Goal: Use online tool/utility: Utilize a website feature to perform a specific function

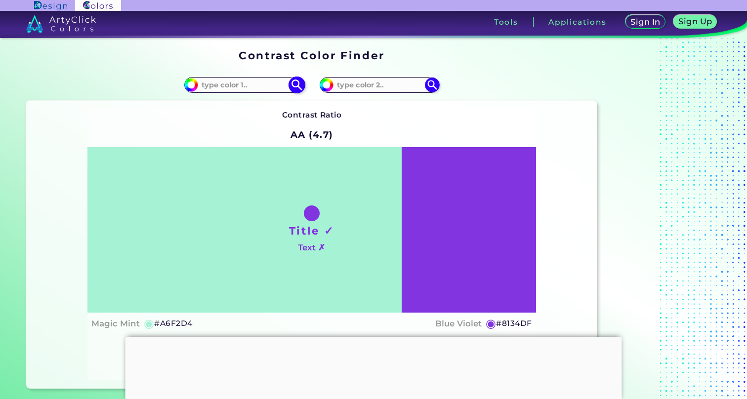
click at [257, 87] on input at bounding box center [244, 84] width 92 height 13
paste input "#B5FF5B"
type input "#B5FF5B"
type input "#b5ff5b"
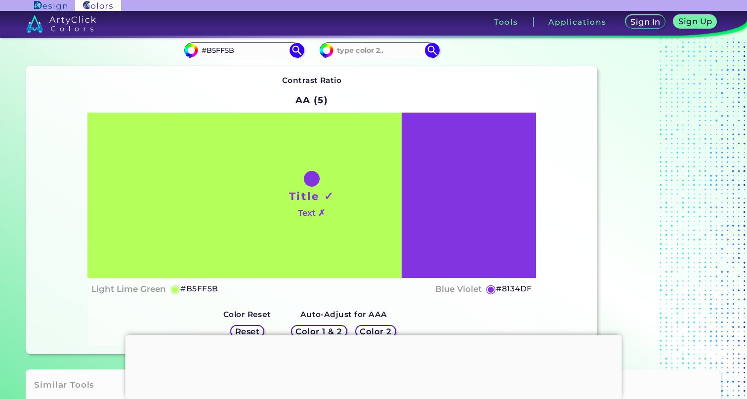
scroll to position [41, 0]
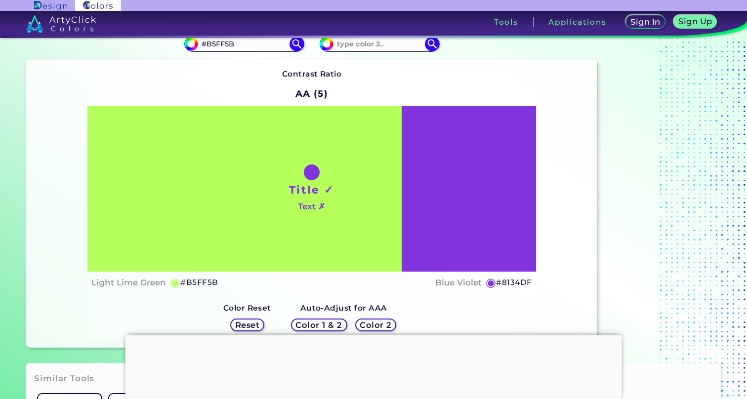
click at [455, 285] on h4 "Blue Violet" at bounding box center [458, 283] width 46 height 14
click at [457, 283] on h4 "Blue Violet copied" at bounding box center [458, 283] width 46 height 14
click at [457, 283] on h4 "Blue Violet copied copied" at bounding box center [458, 283] width 46 height 14
copy h4 "Violet copied copied"
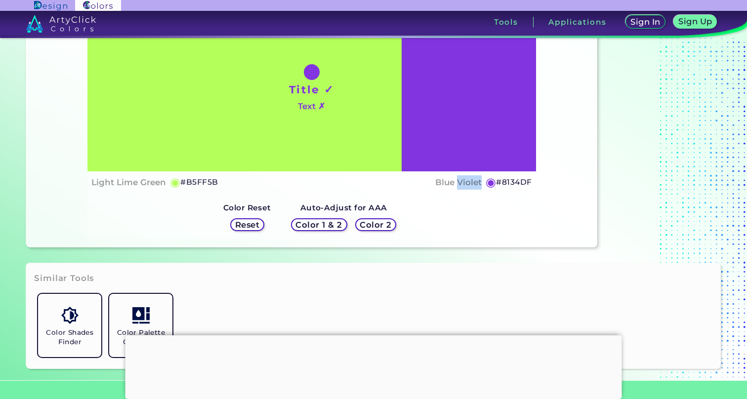
scroll to position [74, 0]
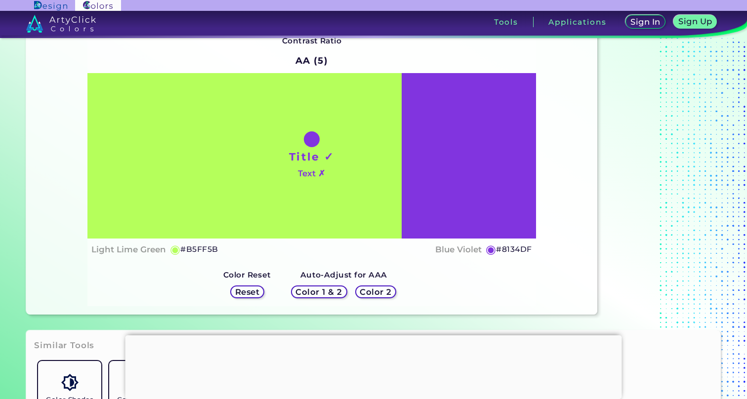
click at [461, 183] on div "Title ✓ Text ✗" at bounding box center [311, 155] width 448 height 165
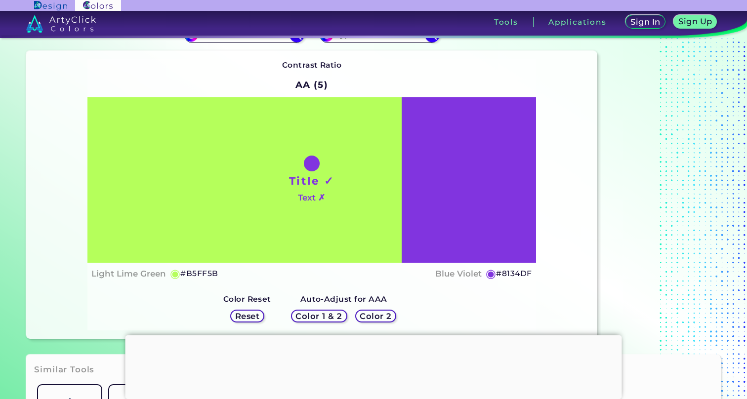
scroll to position [0, 0]
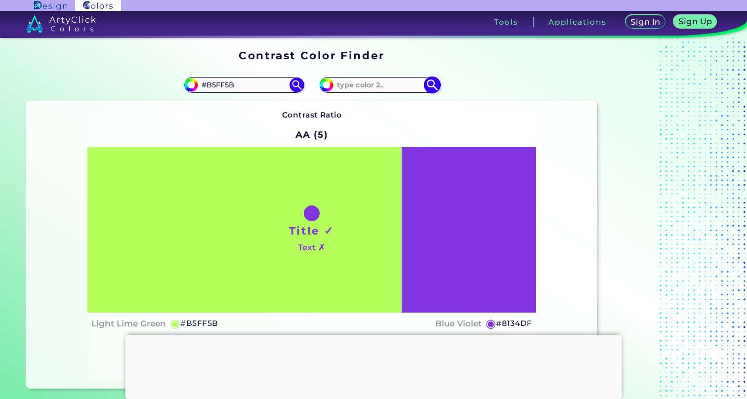
click at [329, 86] on input "#8134df" at bounding box center [325, 84] width 12 height 12
type input "#893be8"
type input "#893BE8"
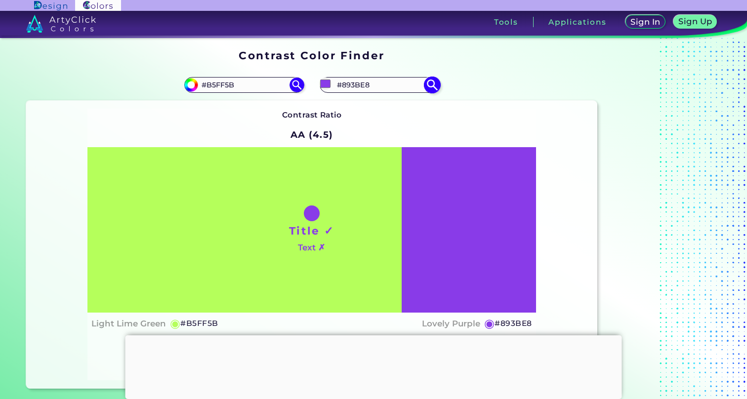
type input "#8b3fe9"
type input "#8B3FE9"
type input "#8c40e7"
type input "#8C40E7"
type input "#8e45e8"
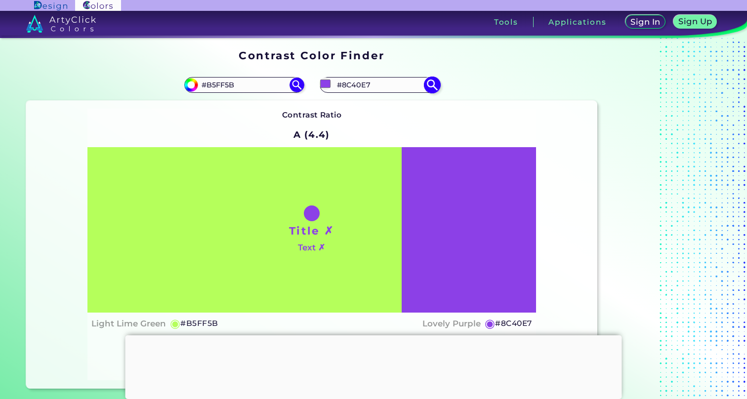
type input "#8E45E8"
type input "#8e43ea"
type input "#8E43EA"
type input "#9147eb"
type input "#9147EB"
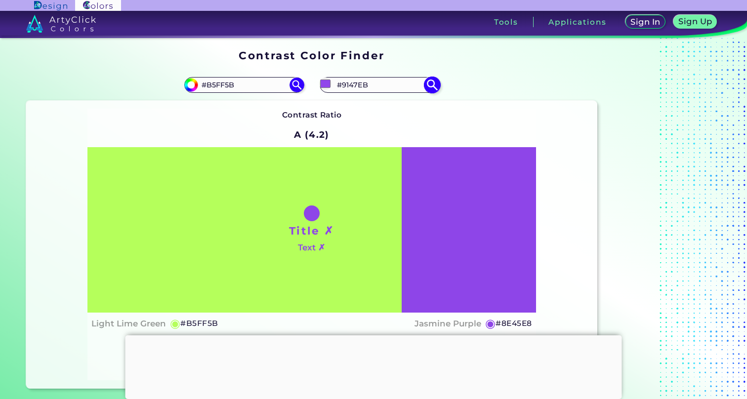
type input "#9148ea"
type input "#9148EA"
type input "#934bec"
type input "#934BEC"
type input "#964eef"
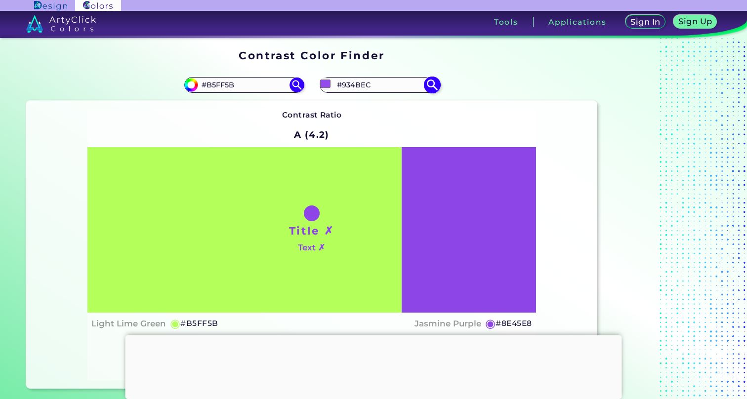
type input "#964EEF"
type input "#964fee"
type input "#964FEE"
type input "#9951f0"
type input "#9951F0"
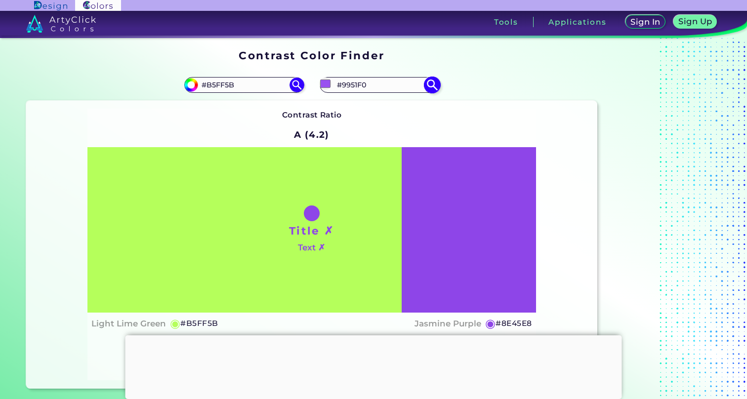
type input "#9b54f2"
type input "#9B54F2"
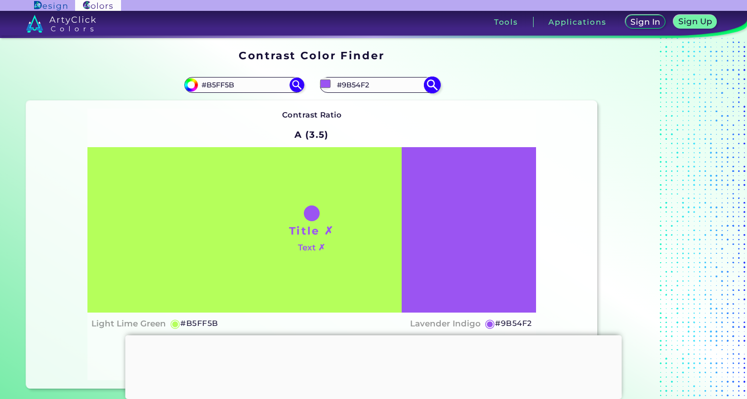
type input "#9e57f4"
type input "#9E57F4"
type input "#9e58f3"
type input "#9E58F3"
type input "#9e57f4"
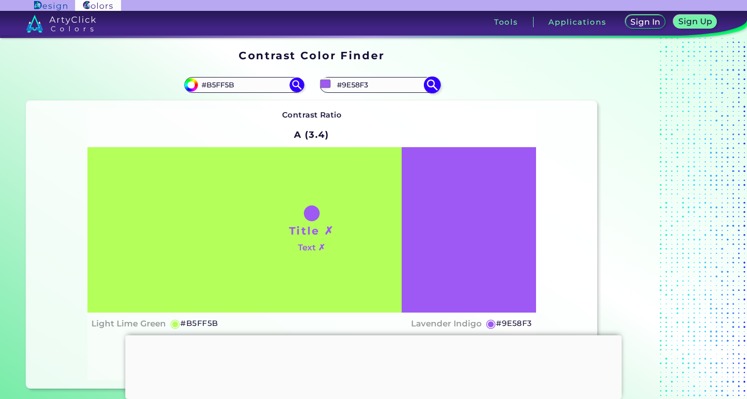
type input "#9E57F4"
type input "#9e56f5"
type input "#9E56F5"
type input "#a05af6"
type input "#A05AF6"
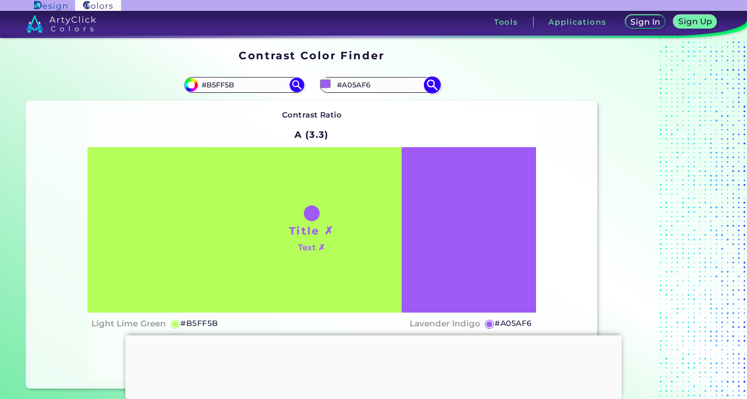
type input "#a059f7"
type input "#A059F7"
type input "#a35df9"
type input "#A35DF9"
type input "#a35bfb"
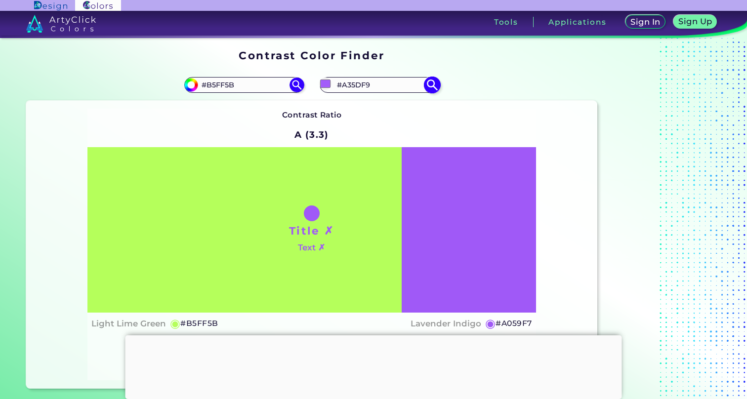
type input "#A35BFB"
type input "#a55dfd"
type input "#A55DFD"
click at [327, 88] on input "#a55dfd" at bounding box center [325, 84] width 12 height 12
type input "#a35bfb"
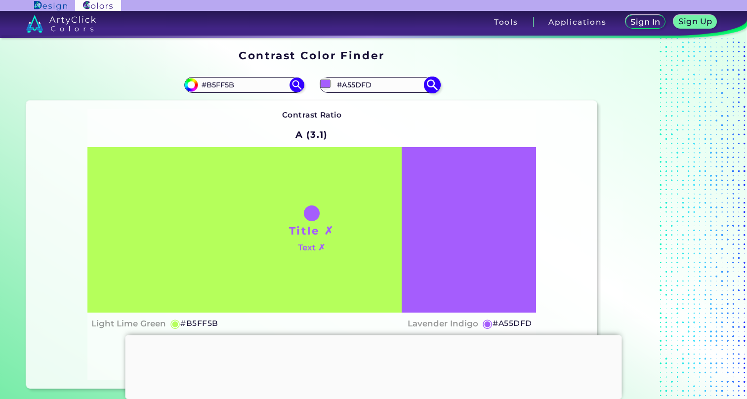
type input "#A35BFB"
type input "#a056fb"
type input "#A056FB"
type input "#9d51fb"
type input "#9D51FB"
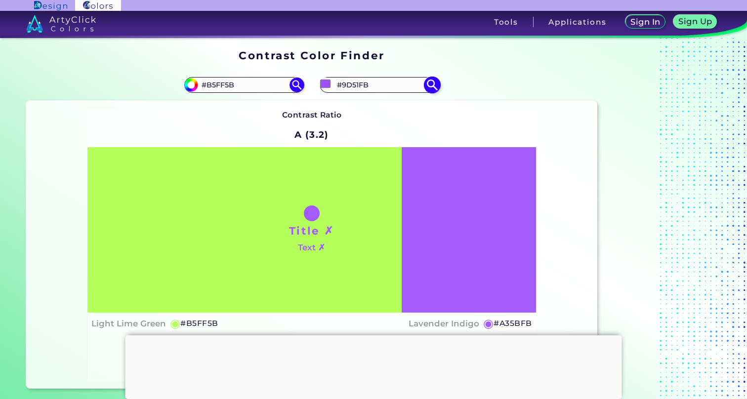
type input "#9d50fb"
type input "#9D50FB"
type input "#9b4ef9"
type input "#9B4EF9"
type input "#9a4cfa"
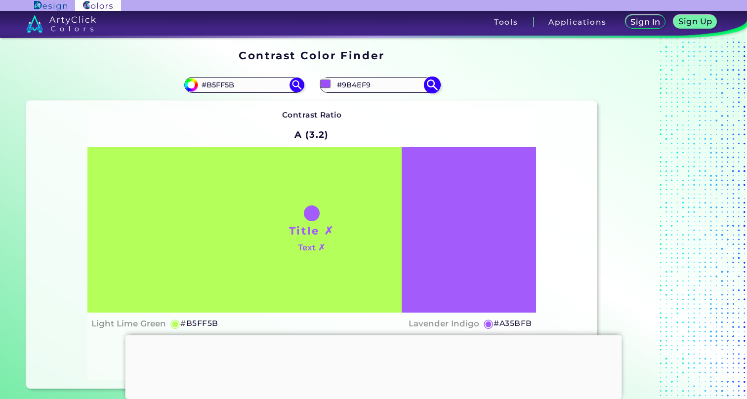
type input "#9A4CFA"
type input "#984af7"
type input "#984AF7"
type input "#9546f6"
type input "#9546F6"
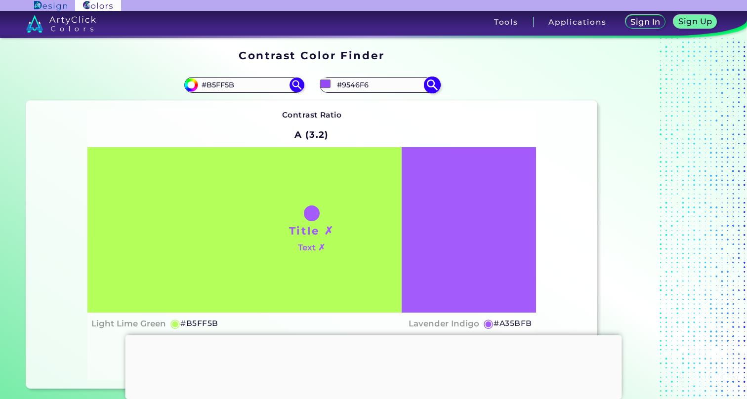
type input "#9343f4"
type input "#9343F4"
type input "#9040f2"
type input "#9040F2"
type input "#8d3df0"
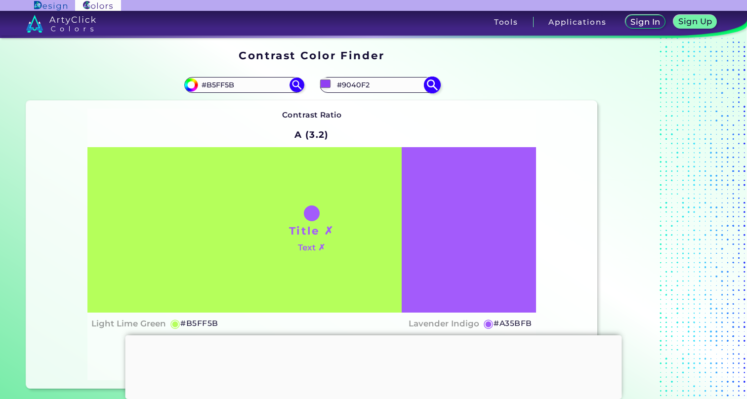
type input "#8D3DF0"
type input "#8b3aee"
type input "#8B3AEE"
type input "#8634ea"
type input "#8634EA"
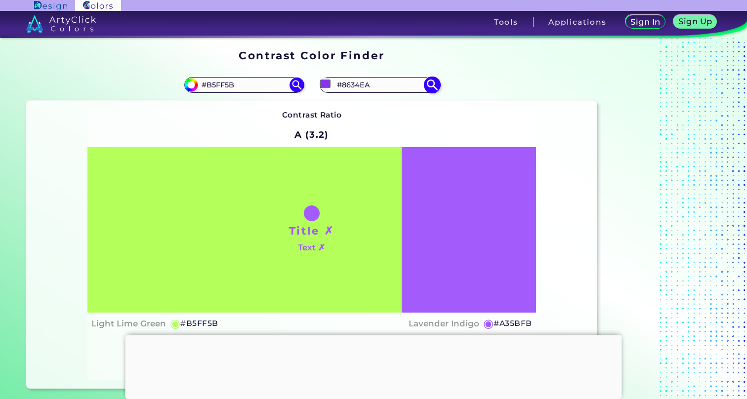
type input "#8633eb"
type input "#8633EB"
type input "#8333e6"
type input "#8333E6"
type input "#812fe4"
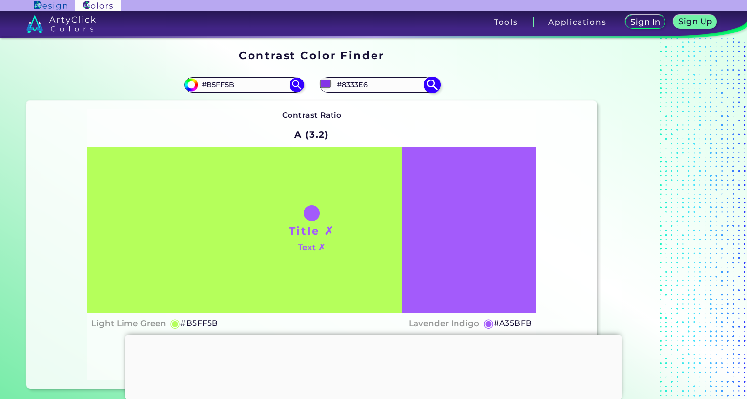
type input "#812FE4"
type input "#8131e3"
type input "#8131E3"
type input "#7e2de1"
type input "#7E2DE1"
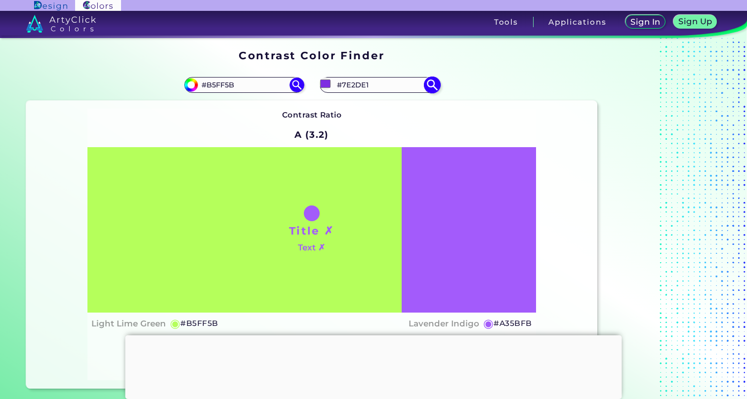
type input "#7c2cdd"
type input "#7C2CDD"
type input "#7929db"
type input "#7929DB"
type input "#7726d9"
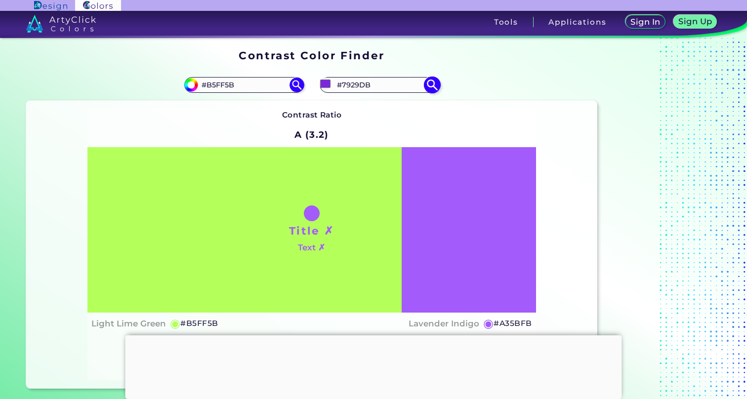
type input "#7726D9"
type input "#7728d7"
type input "#7728D7"
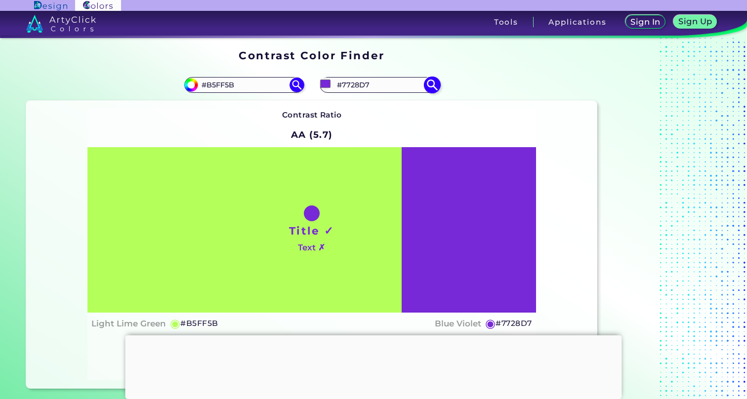
type input "#7427d3"
type input "#7427D3"
type input "#7425d4"
type input "#7425D4"
type input "#7223d1"
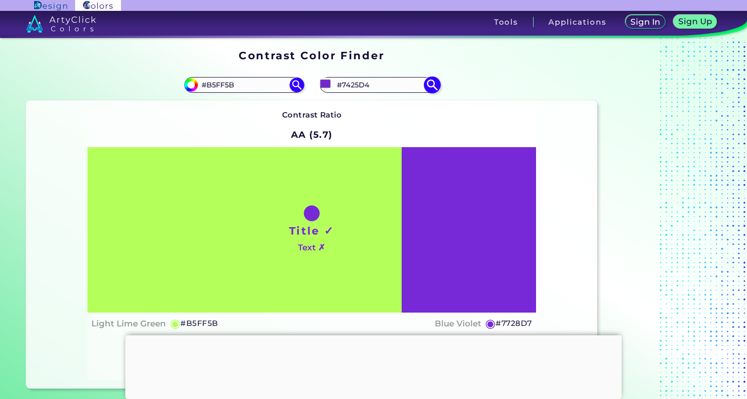
type input "#7223D1"
type input "#7225d0"
type input "#7225D0"
type input "#6f24cc"
type input "#6F24CC"
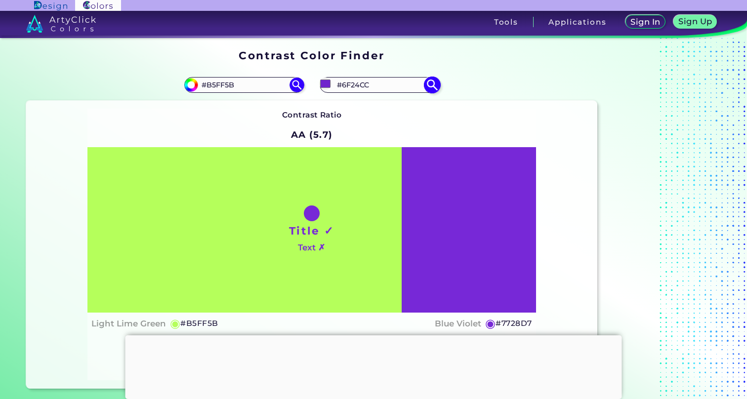
type input "#6f23cd"
type input "#6F23CD"
type input "#6a20c5"
type input "#6A20C5"
type input "#6b21c4"
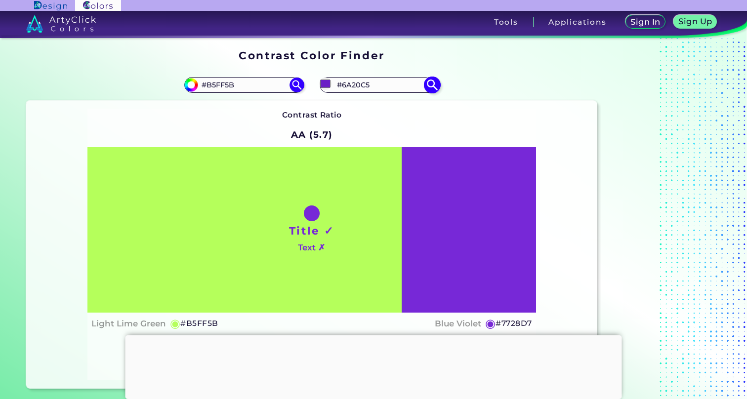
type input "#6B21C4"
type input "#6a20c5"
type input "#6A20C5"
type input "#681ec2"
type input "#681EC2"
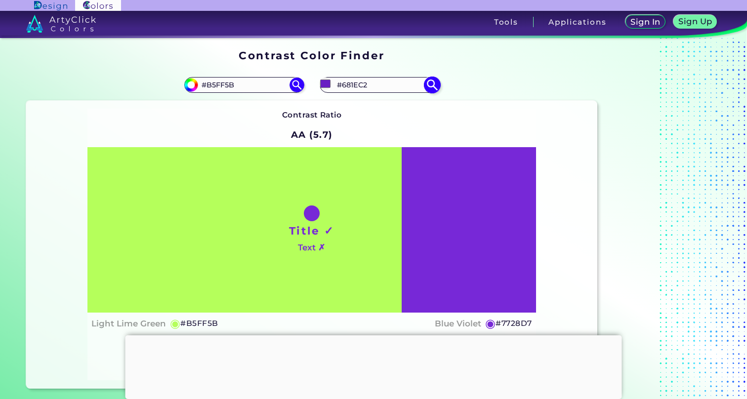
type input "#681dc3"
type input "#681DC3"
type input "#661dbf"
type input "#661DBF"
type input "#661ebe"
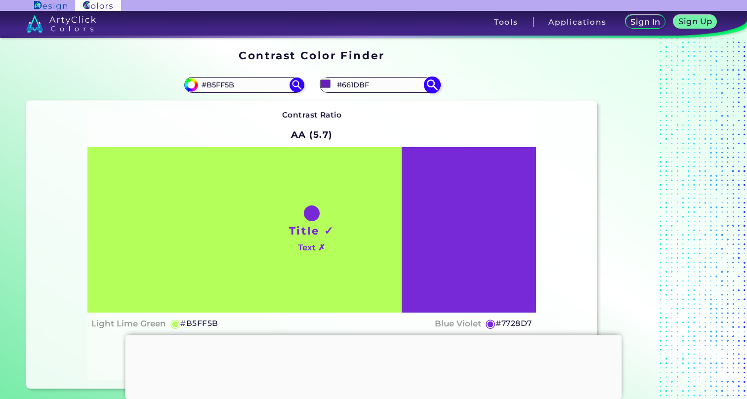
type input "#661EBE"
type input "#631bbb"
type input "#631BBB"
type input "#6119b8"
type input "#6119B8"
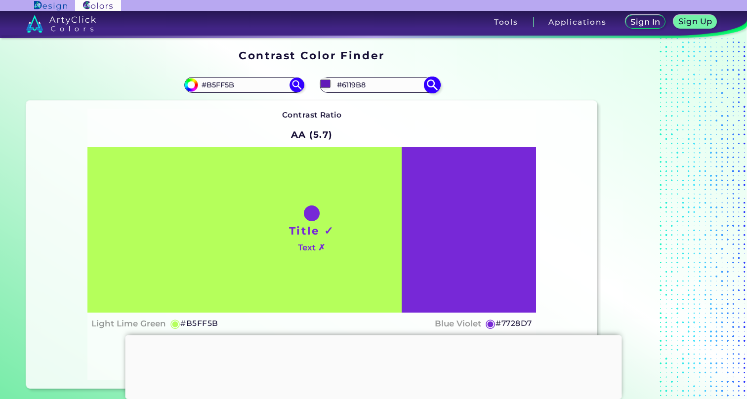
type input "#6018b9"
type input "#6018B9"
type input "#5e17b5"
type input "#5E17B5"
type input "#5c16b1"
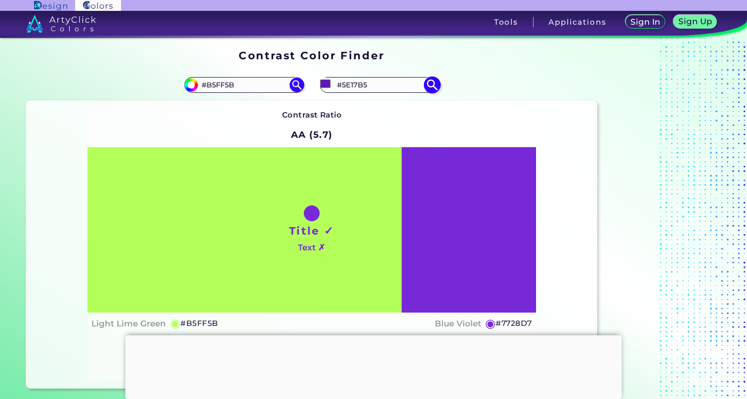
type input "#5C16B1"
type input "#5c15b2"
type input "#5C15B2"
type input "#5913ae"
type input "#5913AE"
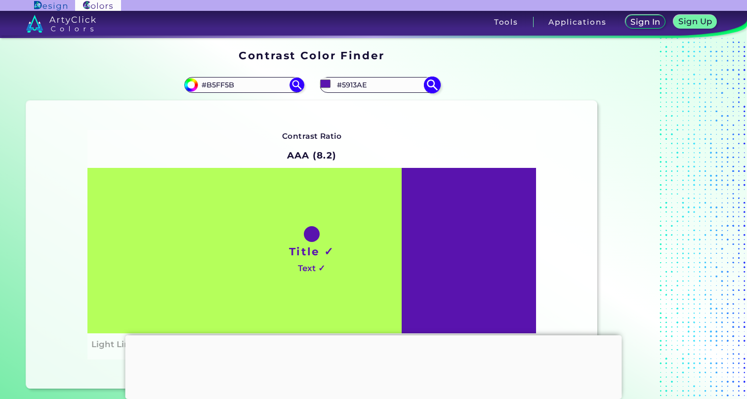
type input "#5912af"
type input "#5912AF"
type input "#5913ae"
type input "#5913AE"
type input "#5712ab"
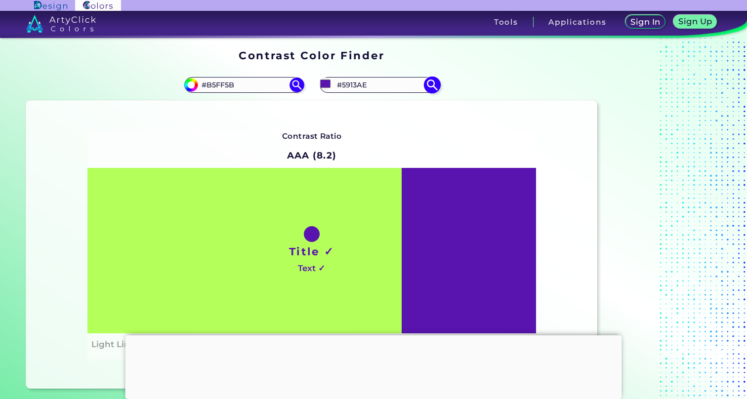
type input "#5712AB"
type input "#5711ac"
type input "#5711AC"
type input "#540fa9"
type input "#540FA9"
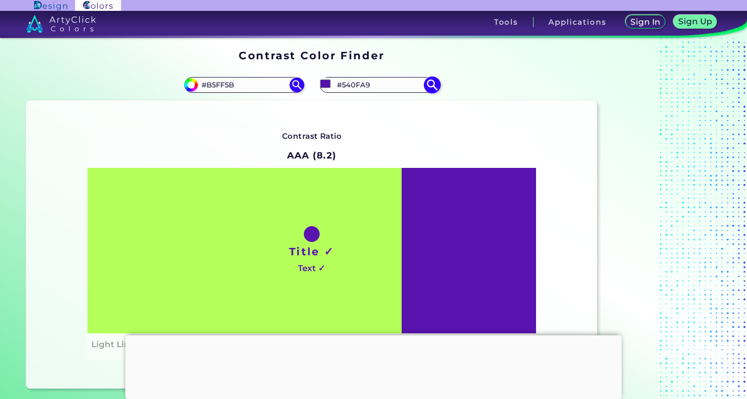
type input "#5410a8"
type input "#5410A8"
type input "#540eaa"
type input "#540EAA"
type input "#540fa9"
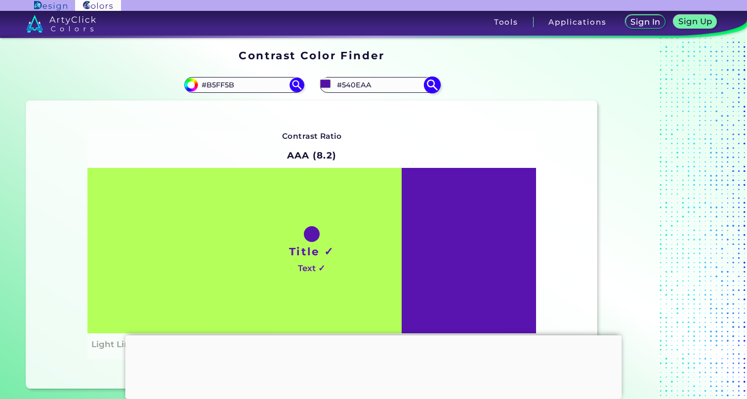
type input "#540FA9"
type input "#520ca6"
type input "#520CA6"
type input "#540fa9"
type input "#540FA9"
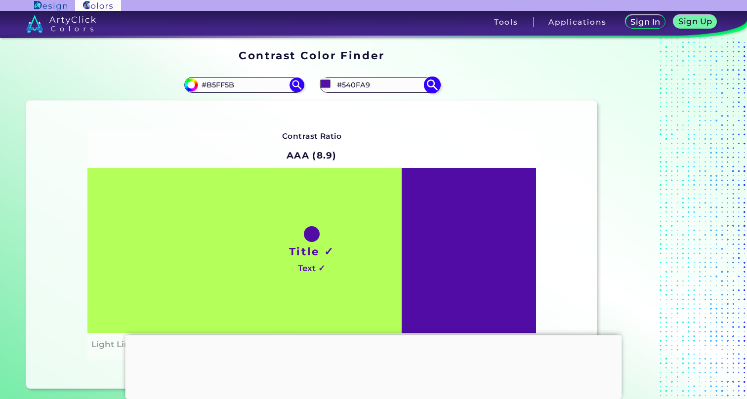
type input "#5711ac"
type input "#5711AC"
type input "#5712ab"
type input "#5712AB"
type input "#5913ae"
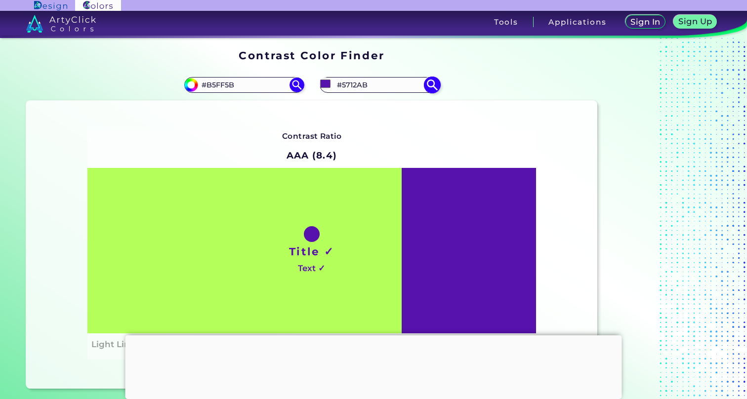
type input "#5913AE"
type input "#5c15b2"
type input "#5C15B2"
type input "#5c17b0"
type input "#5C17B0"
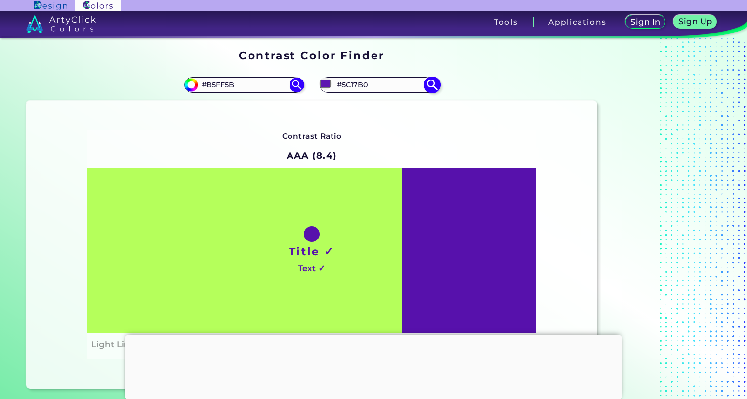
type input "#5c16b1"
type input "#5C16B1"
type input "#5e17b5"
type input "#5E17B5"
type input "#6119b8"
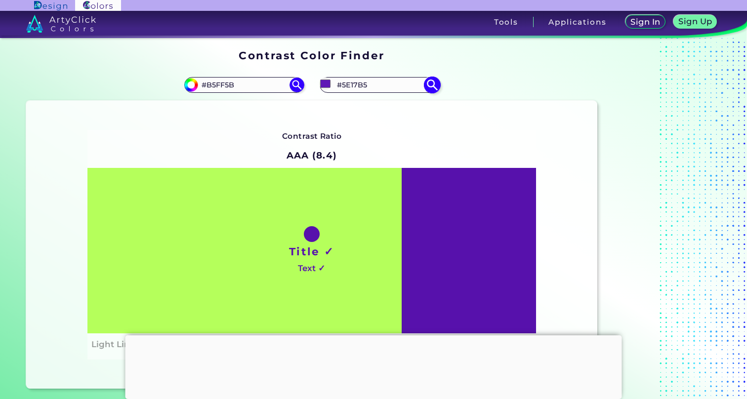
type input "#6119B8"
type input "#6018b9"
type input "#6018B9"
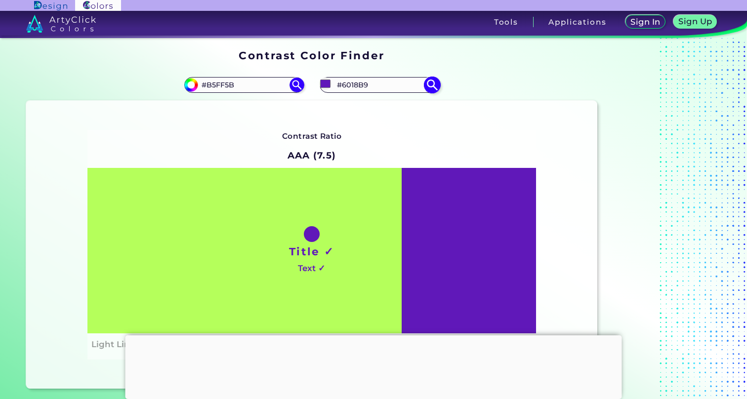
type input "#6119b8"
type input "#6119B8"
type input "#631bbb"
type input "#631BBB"
type input "#631abc"
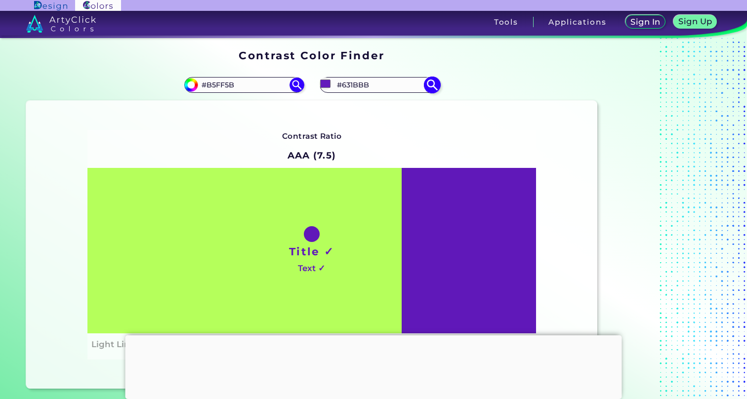
type input "#631ABC"
type input "#631bbb"
type input "#631BBB"
type input "#661ebe"
type input "#661EBE"
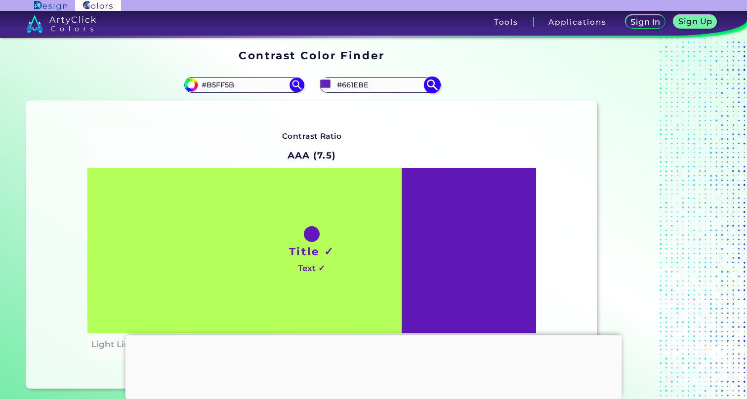
type input "#661dbf"
type input "#661DBF"
type input "#681fc1"
type input "#681FC1"
type input "#6b21c4"
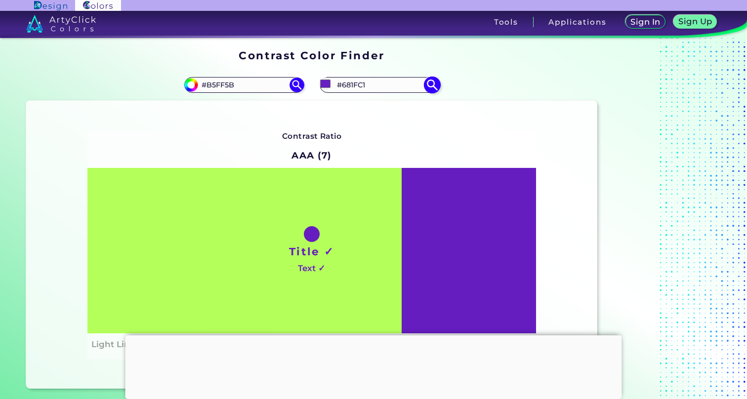
type input "#6B21C4"
type input "#6b22c3"
type input "#6B22C3"
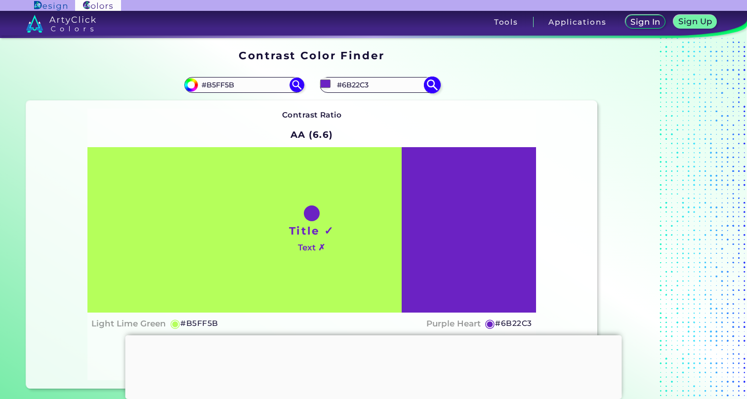
type input "#6d26c5"
type input "#6D26C5"
type input "#6d27c4"
type input "#6D27C4"
type input "#6d26c5"
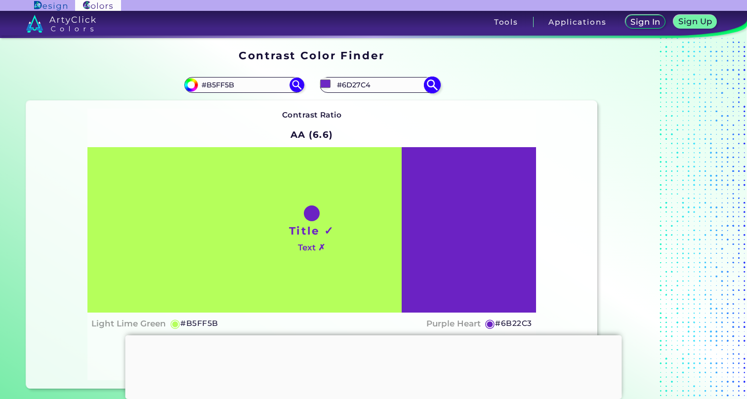
type input "#6D26C5"
type input "#7029c7"
type input "#7029C7"
type input "#6e29c2"
type input "#6E29C2"
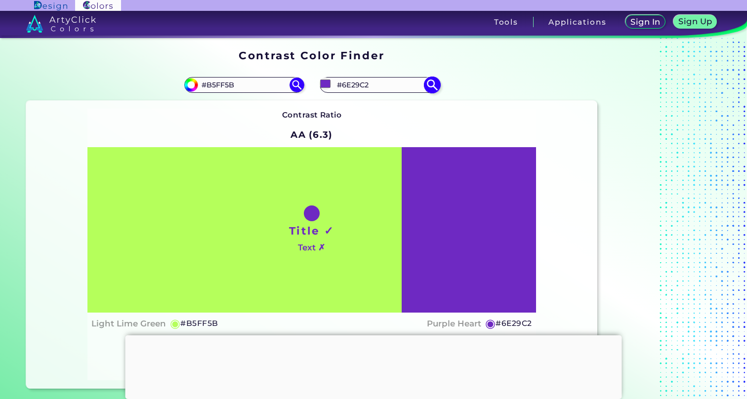
type input "#702ac6"
type input "#702AC6"
type input "#702bc5"
type input "#702BC5"
type input "#732cc9"
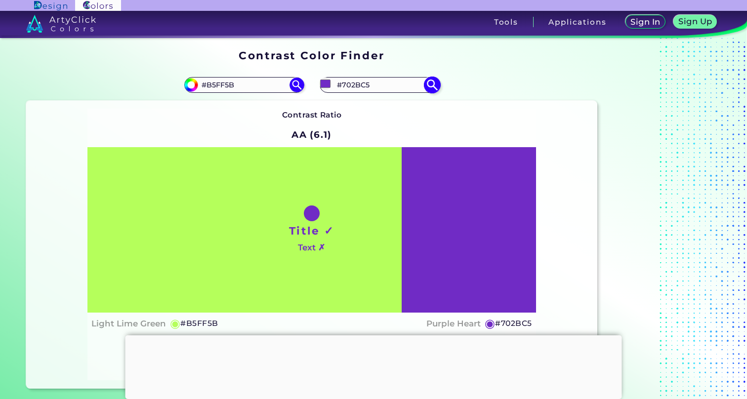
type input "#732CC9"
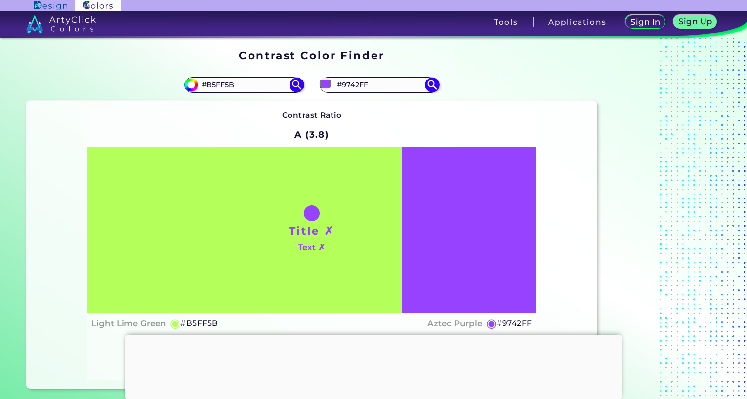
click at [481, 84] on div "#9742ff #9742FF" at bounding box center [455, 85] width 286 height 32
drag, startPoint x: 370, startPoint y: 85, endPoint x: 307, endPoint y: 78, distance: 63.1
click at [308, 78] on section "#b5ff5b #B5FF5B #9742ff #9742FF Contrast Ratio A (3.8) Title ✗ ◉" at bounding box center [311, 229] width 578 height 328
paste input "da52bd"
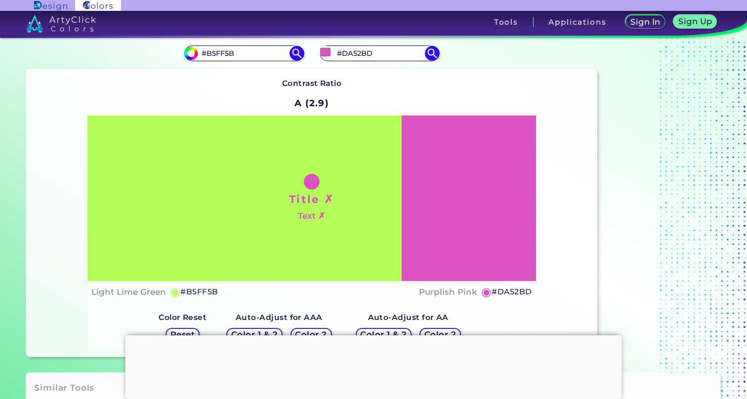
scroll to position [33, 0]
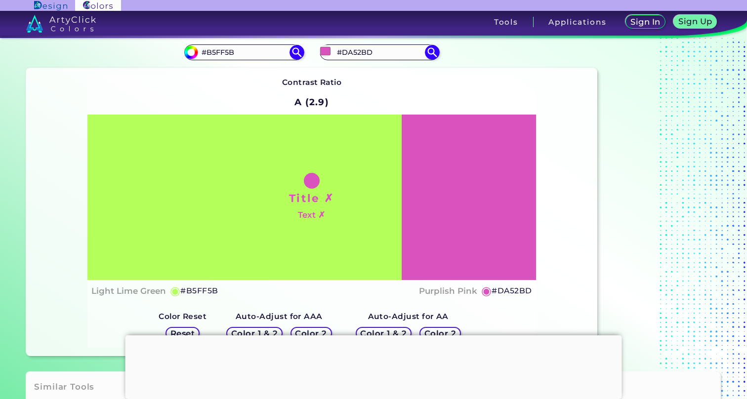
click at [452, 290] on h4 "Purplish Pink" at bounding box center [448, 291] width 58 height 14
click at [327, 54] on input "#da52bd" at bounding box center [325, 51] width 12 height 12
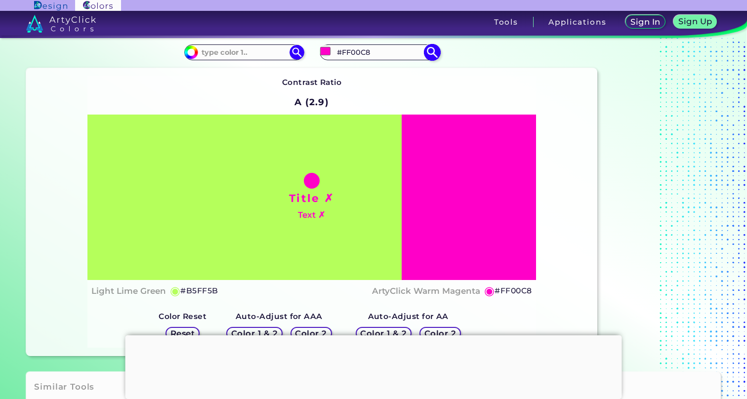
click at [327, 50] on input "#ff00c8" at bounding box center [325, 51] width 12 height 12
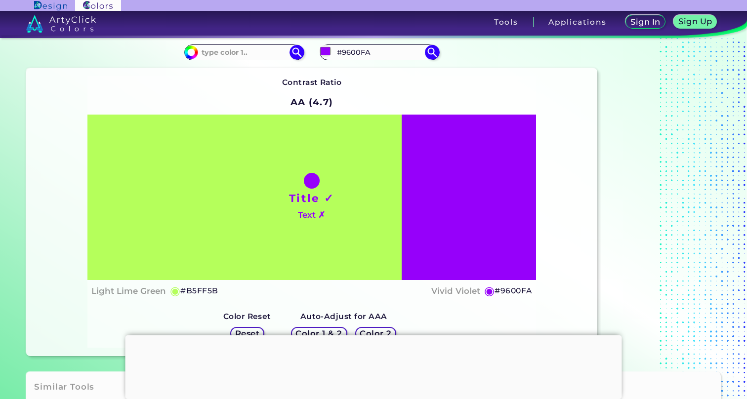
click at [487, 101] on div "Contrast Ratio AA (4.7) Title ✓ Text ✗ Light Lime Green ◉ #B5FF5B" at bounding box center [311, 212] width 448 height 272
click at [324, 51] on input "#9600fa" at bounding box center [325, 51] width 12 height 12
